Goal: Complete application form

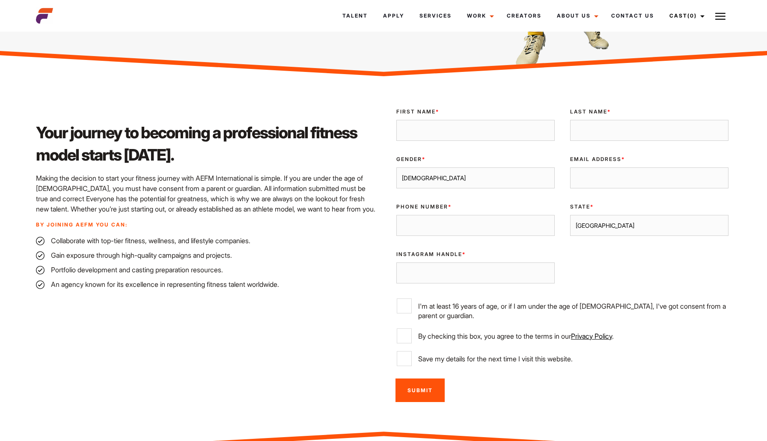
scroll to position [184, 0]
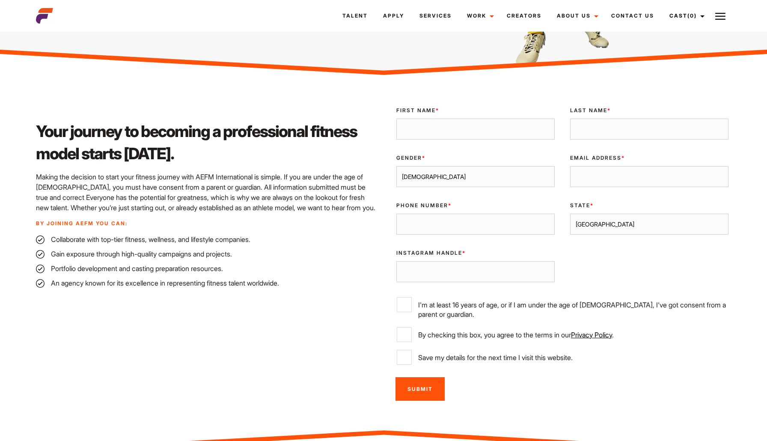
click at [540, 133] on input "First Name *" at bounding box center [475, 129] width 158 height 21
click at [542, 128] on input "First Name *" at bounding box center [475, 129] width 158 height 21
type input "[PERSON_NAME]"
type input "[EMAIL_ADDRESS][DOMAIN_NAME]"
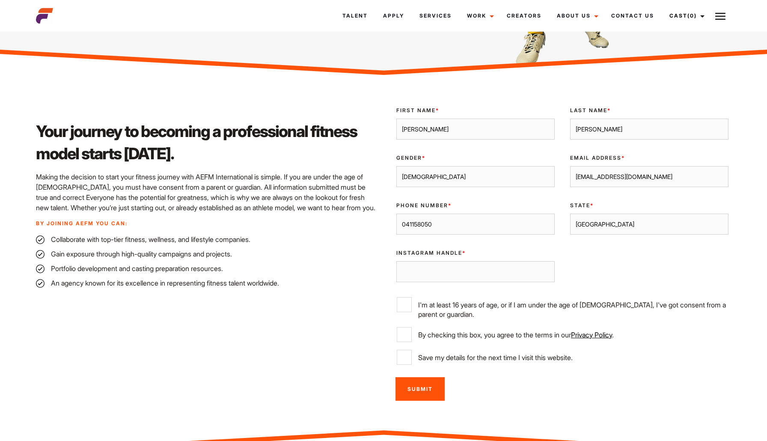
type input "0411580504"
select select "[GEOGRAPHIC_DATA]"
type input "0411580504"
drag, startPoint x: 435, startPoint y: 277, endPoint x: 315, endPoint y: 276, distance: 120.2
type input "Cnnr.schllr"
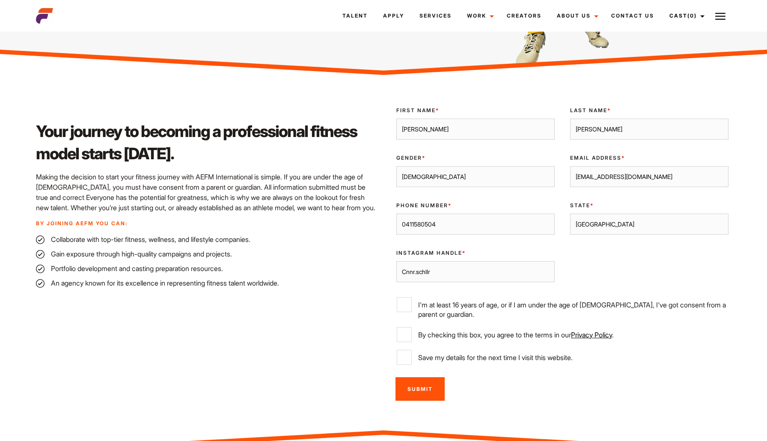
click at [406, 314] on label "I'm at least 16 years of age, or if I am under the age of [DEMOGRAPHIC_DATA], I…" at bounding box center [562, 308] width 331 height 22
click at [406, 312] on input "I'm at least 16 years of age, or if I am under the age of [DEMOGRAPHIC_DATA], I…" at bounding box center [404, 304] width 15 height 15
checkbox input "true"
click at [402, 327] on input "By checking this box, you agree to the terms in our Privacy Policy ." at bounding box center [404, 334] width 15 height 15
checkbox input "true"
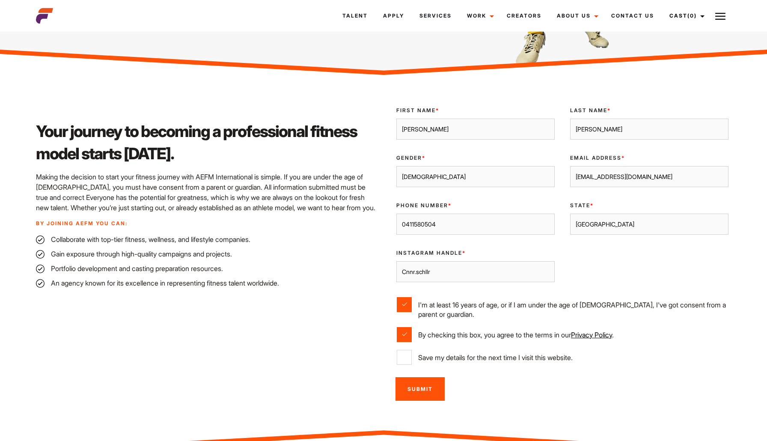
click at [404, 355] on input "Save my details for the next time I visit this website." at bounding box center [404, 357] width 15 height 15
checkbox input "true"
click at [426, 389] on input "Submit" at bounding box center [419, 389] width 49 height 24
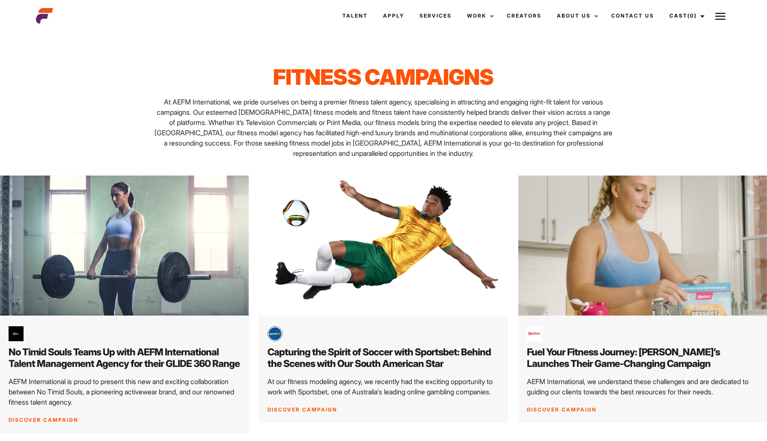
click at [722, 13] on img at bounding box center [720, 16] width 10 height 10
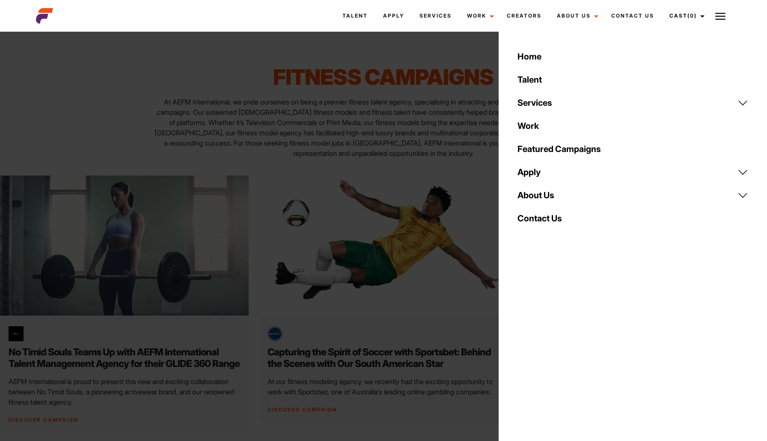
click at [596, 97] on link "Services" at bounding box center [632, 102] width 241 height 23
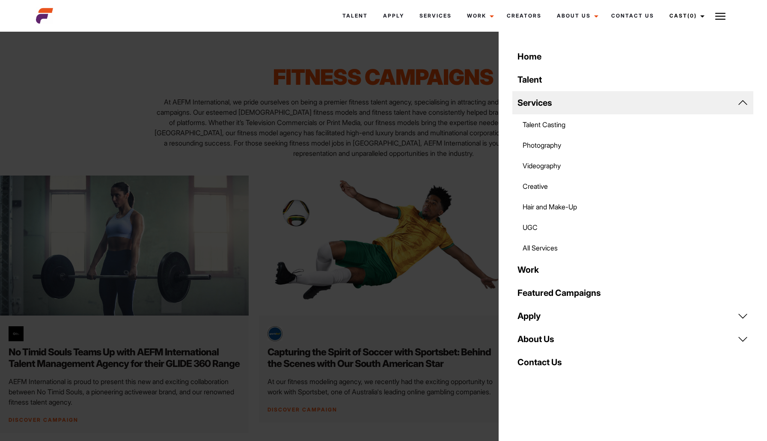
click at [546, 125] on link "Talent Casting" at bounding box center [632, 124] width 241 height 21
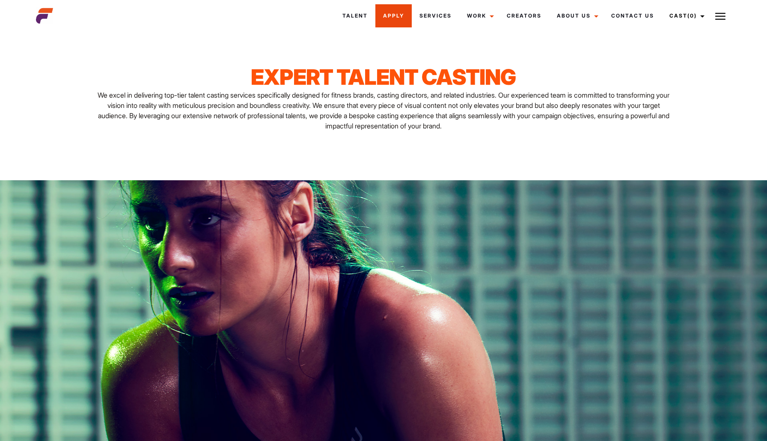
click at [390, 15] on link "Apply" at bounding box center [393, 15] width 36 height 23
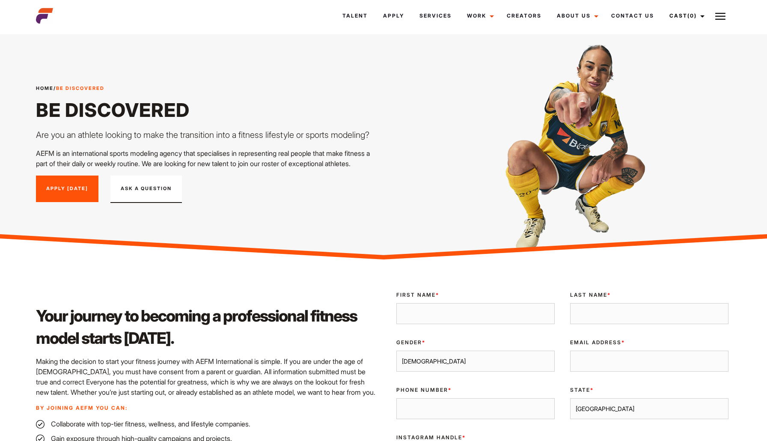
click at [47, 202] on link "Apply [DATE]" at bounding box center [67, 188] width 62 height 27
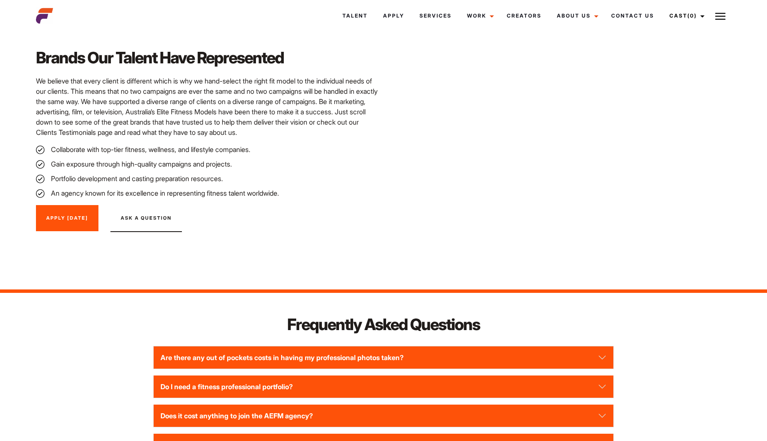
scroll to position [1079, 0]
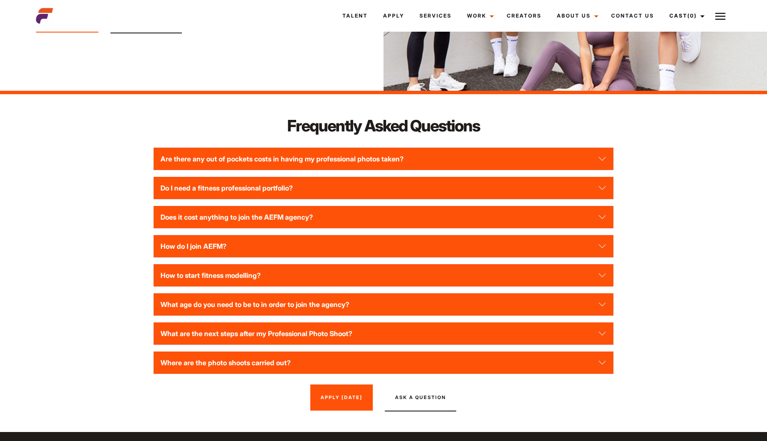
click at [215, 252] on button "How do I join AEFM?" at bounding box center [383, 246] width 459 height 22
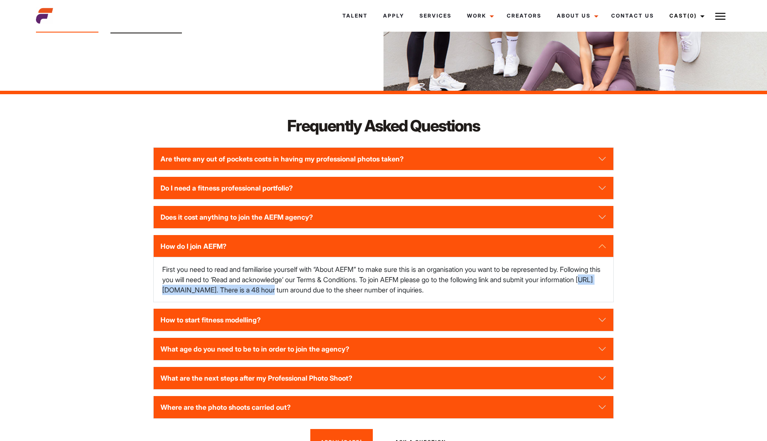
drag, startPoint x: 219, startPoint y: 289, endPoint x: 350, endPoint y: 284, distance: 131.5
click at [350, 284] on p "First you need to read and familiarise yourself with “About AEFM” to make sure …" at bounding box center [383, 279] width 442 height 31
copy p "ttps://www.aefm.com.au/be-discovered/"
